Goal: Transaction & Acquisition: Purchase product/service

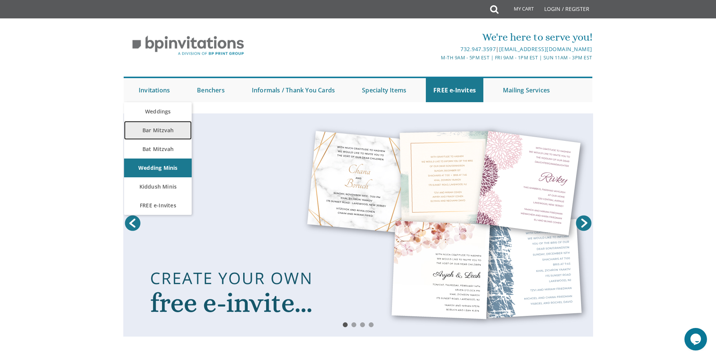
click at [155, 129] on link "Bar Mitzvah" at bounding box center [158, 130] width 68 height 19
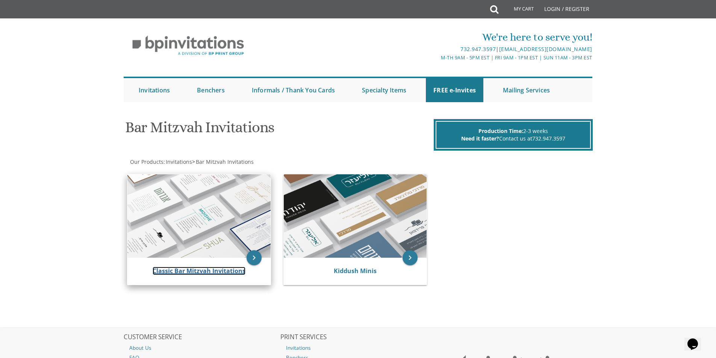
click at [196, 270] on link "Classic Bar Mitzvah Invitations" at bounding box center [199, 271] width 93 height 8
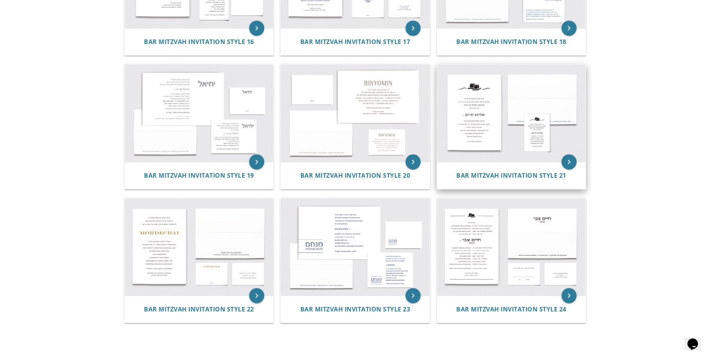
scroll to position [877, 0]
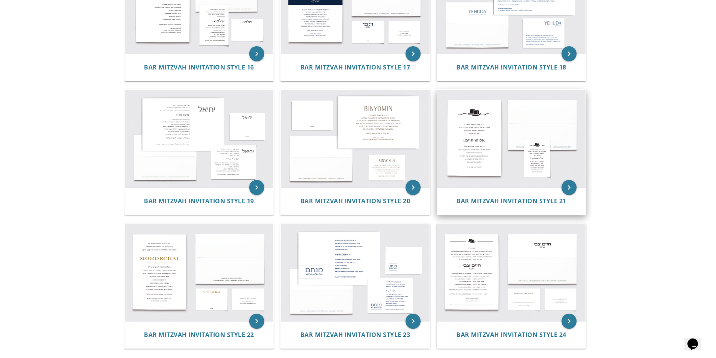
click at [483, 150] on img at bounding box center [511, 139] width 149 height 98
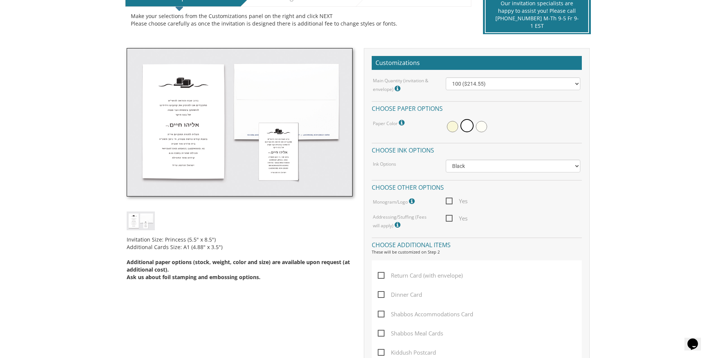
scroll to position [188, 0]
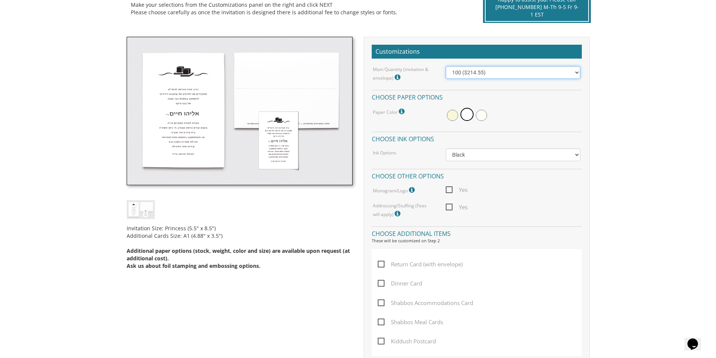
click at [494, 75] on select "100 ($214.55) 200 ($254.60) 300 ($294.25) 400 ($333.55) 500 ($373.90) 600 ($413…" at bounding box center [513, 72] width 135 height 13
click at [446, 66] on select "100 ($214.55) 200 ($254.60) 300 ($294.25) 400 ($333.55) 500 ($373.90) 600 ($413…" at bounding box center [513, 72] width 135 height 13
click at [497, 70] on select "100 ($214.55) 200 ($254.60) 300 ($294.25) 400 ($333.55) 500 ($373.90) 600 ($413…" at bounding box center [513, 72] width 135 height 13
select select "400"
click at [446, 66] on select "100 ($214.55) 200 ($254.60) 300 ($294.25) 400 ($333.55) 500 ($373.90) 600 ($413…" at bounding box center [513, 72] width 135 height 13
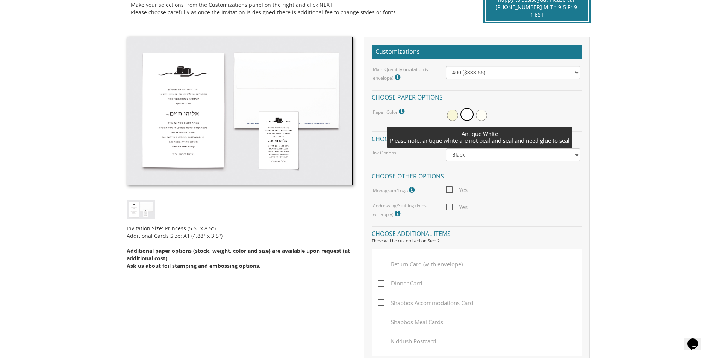
click at [483, 116] on span at bounding box center [481, 115] width 11 height 11
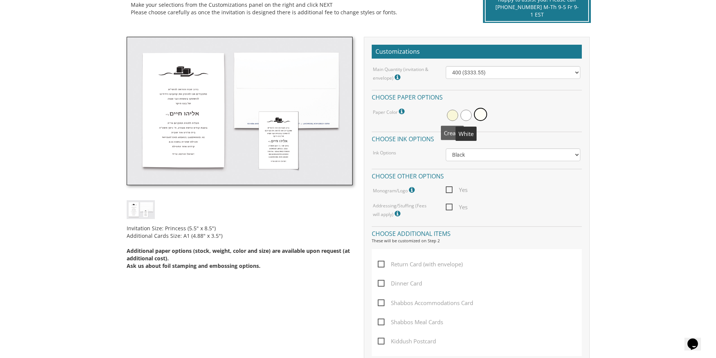
click at [468, 117] on span at bounding box center [466, 115] width 11 height 11
click at [473, 156] on select "Black Colored Ink ($65.00) Black + One Color ($100.00) Two Colors ($165.00)" at bounding box center [513, 155] width 135 height 13
click at [446, 149] on select "Black Colored Ink ($65.00) Black + One Color ($100.00) Two Colors ($165.00)" at bounding box center [513, 155] width 135 height 13
click at [448, 190] on span "Yes" at bounding box center [457, 189] width 22 height 9
click at [448, 190] on input "Yes" at bounding box center [448, 189] width 5 height 5
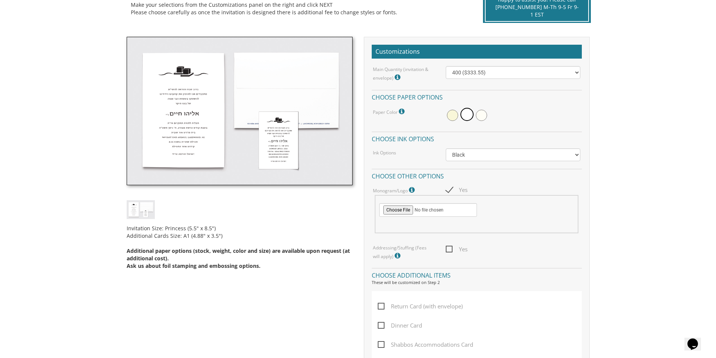
click at [449, 190] on span "Yes" at bounding box center [457, 189] width 22 height 9
click at [449, 190] on input "Yes" at bounding box center [448, 189] width 5 height 5
checkbox input "false"
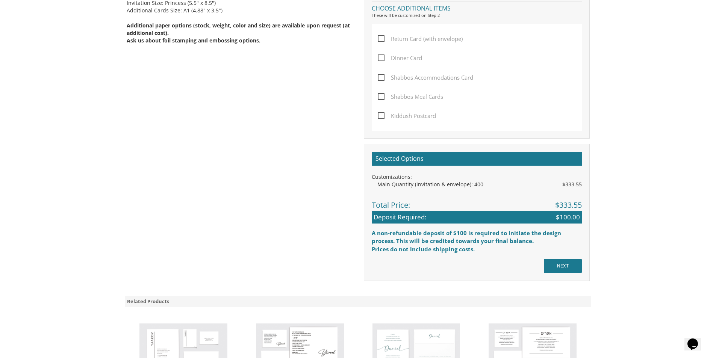
scroll to position [451, 0]
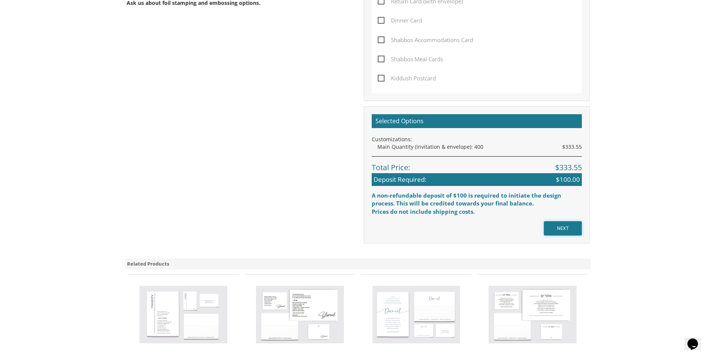
click at [555, 231] on input "NEXT" at bounding box center [563, 228] width 38 height 14
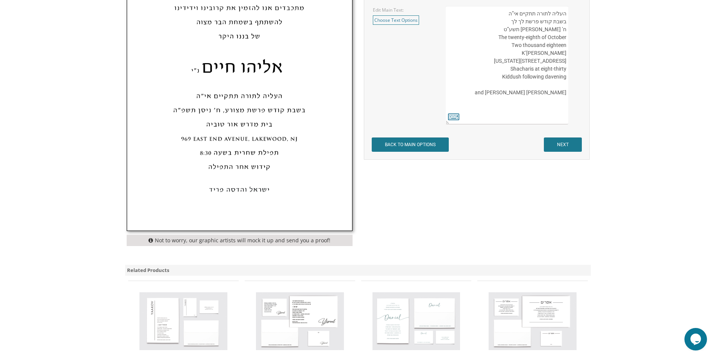
scroll to position [489, 0]
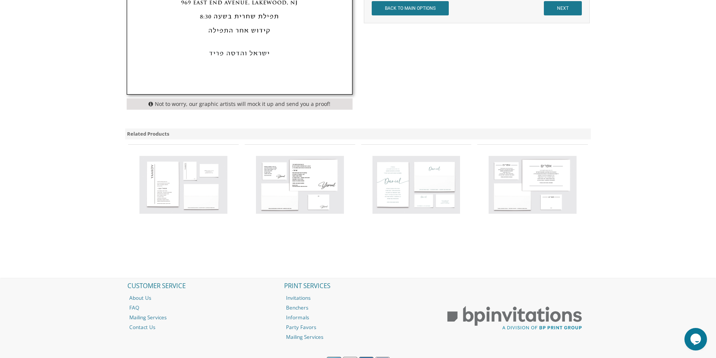
click at [312, 186] on img at bounding box center [300, 185] width 88 height 58
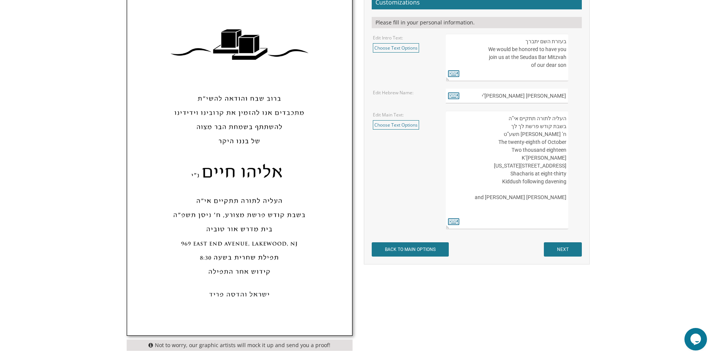
scroll to position [226, 0]
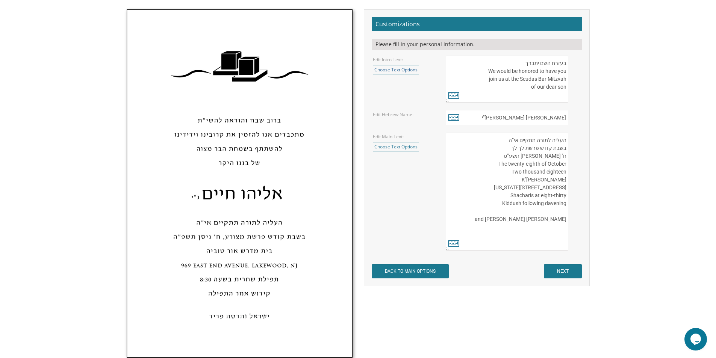
click at [408, 70] on link "Choose Text Options" at bounding box center [396, 69] width 46 height 9
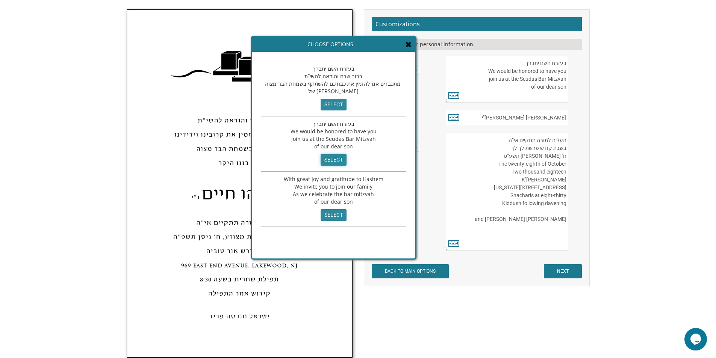
click at [332, 160] on input "select" at bounding box center [334, 160] width 26 height 12
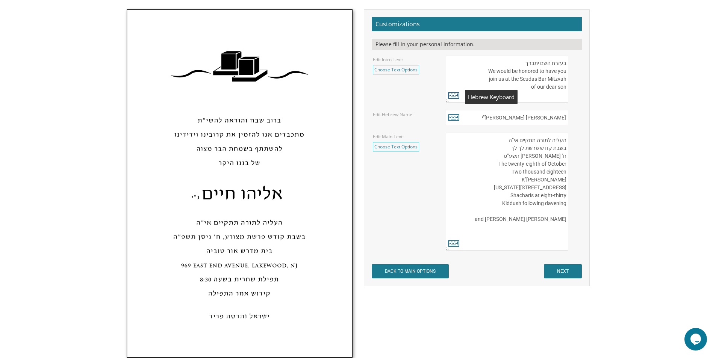
click at [454, 97] on icon at bounding box center [453, 95] width 11 height 11
type textarea "בעזרת השם יתברך We would be honored to have you join us at the Seudas Bar Mitzv…"
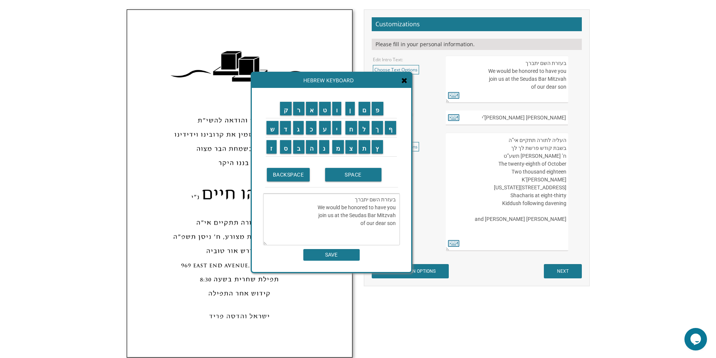
click at [405, 82] on icon at bounding box center [405, 81] width 6 height 8
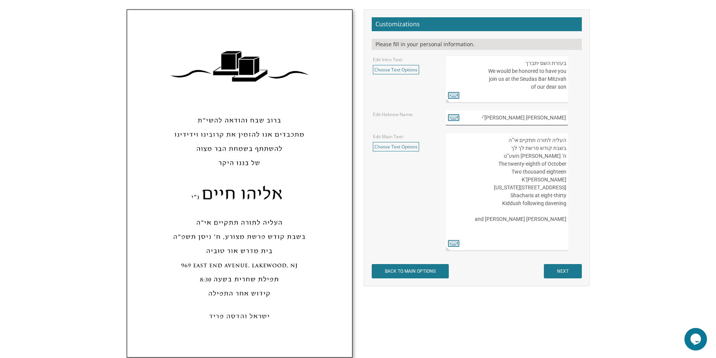
click at [530, 117] on input "אליהו חיים נ"י" at bounding box center [507, 118] width 122 height 15
click at [372, 264] on input "BACK TO MAIN OPTIONS" at bounding box center [410, 271] width 77 height 14
